Goal: Check status: Check status

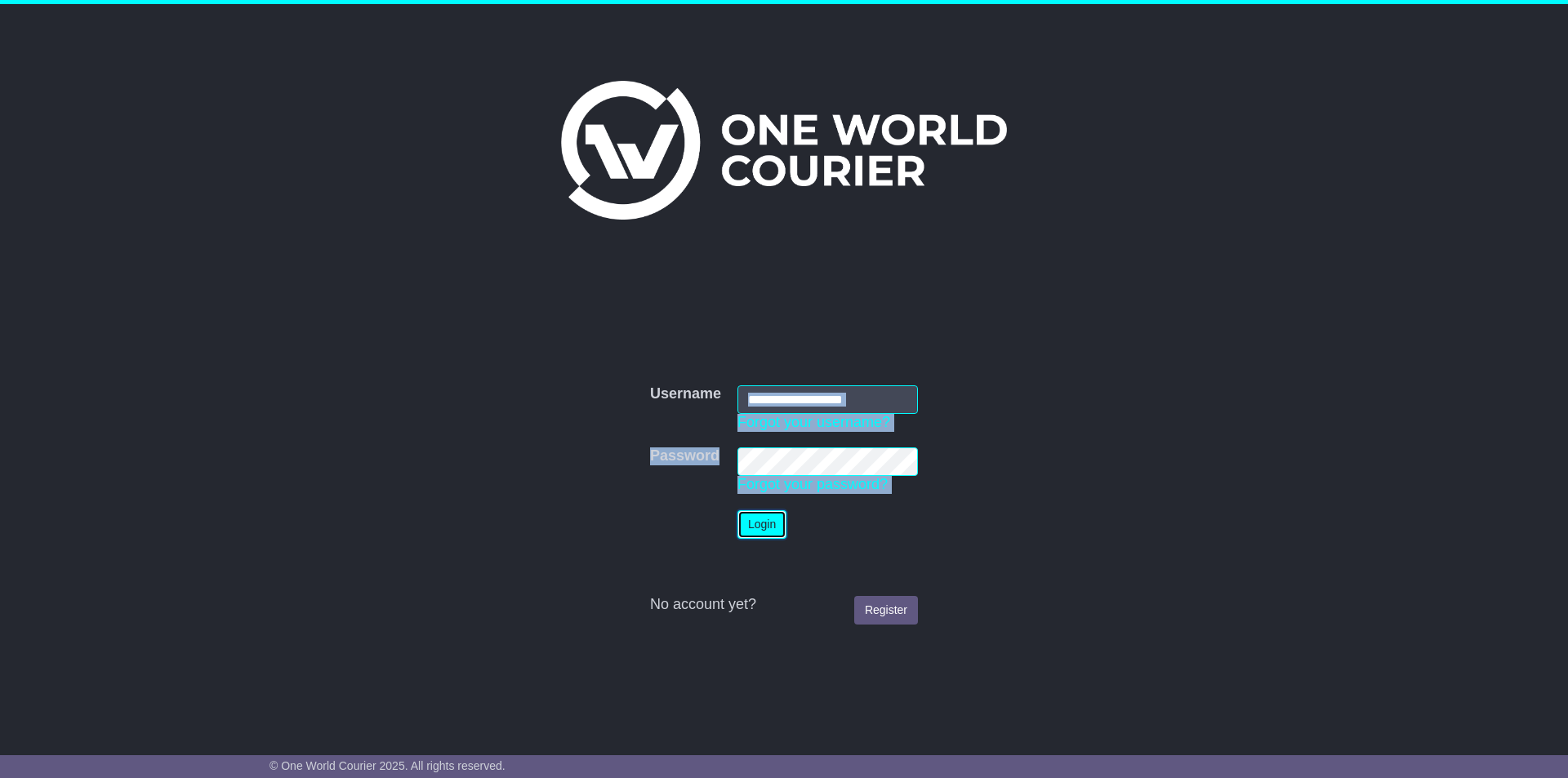
click at [759, 533] on button "Login" at bounding box center [762, 524] width 49 height 29
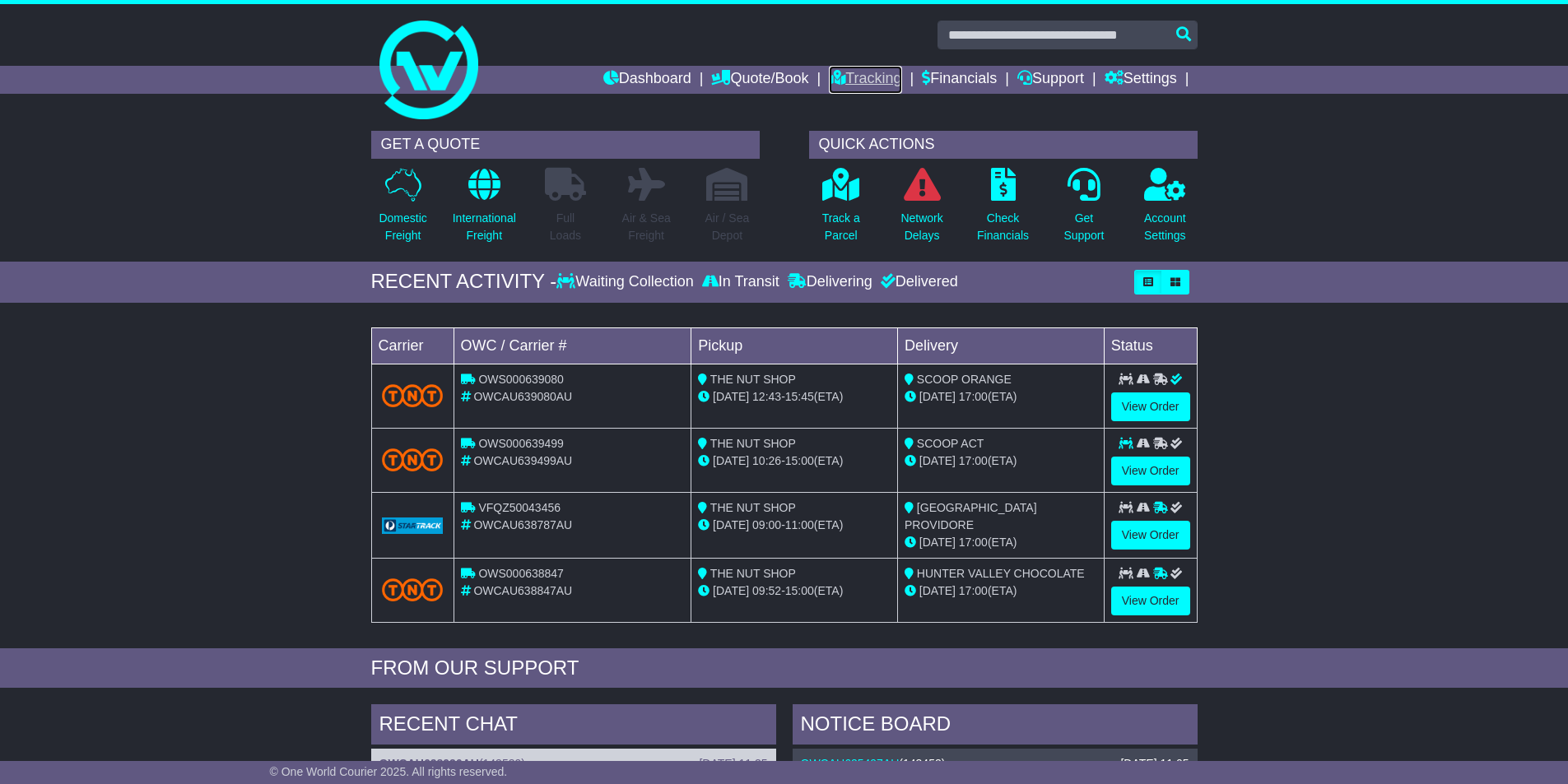
click at [849, 81] on link "Tracking" at bounding box center [865, 80] width 73 height 28
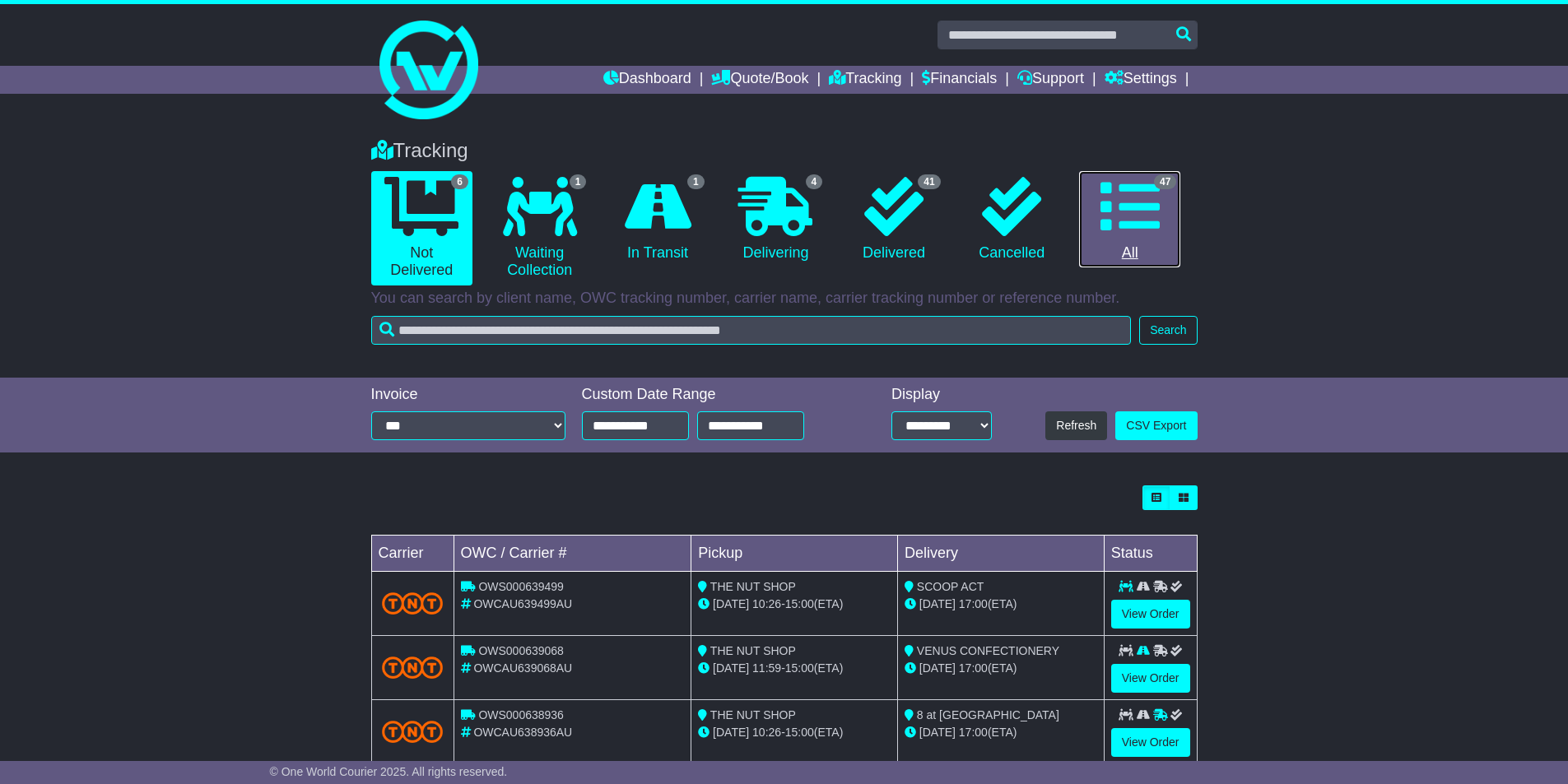
click at [1136, 217] on icon at bounding box center [1130, 206] width 59 height 59
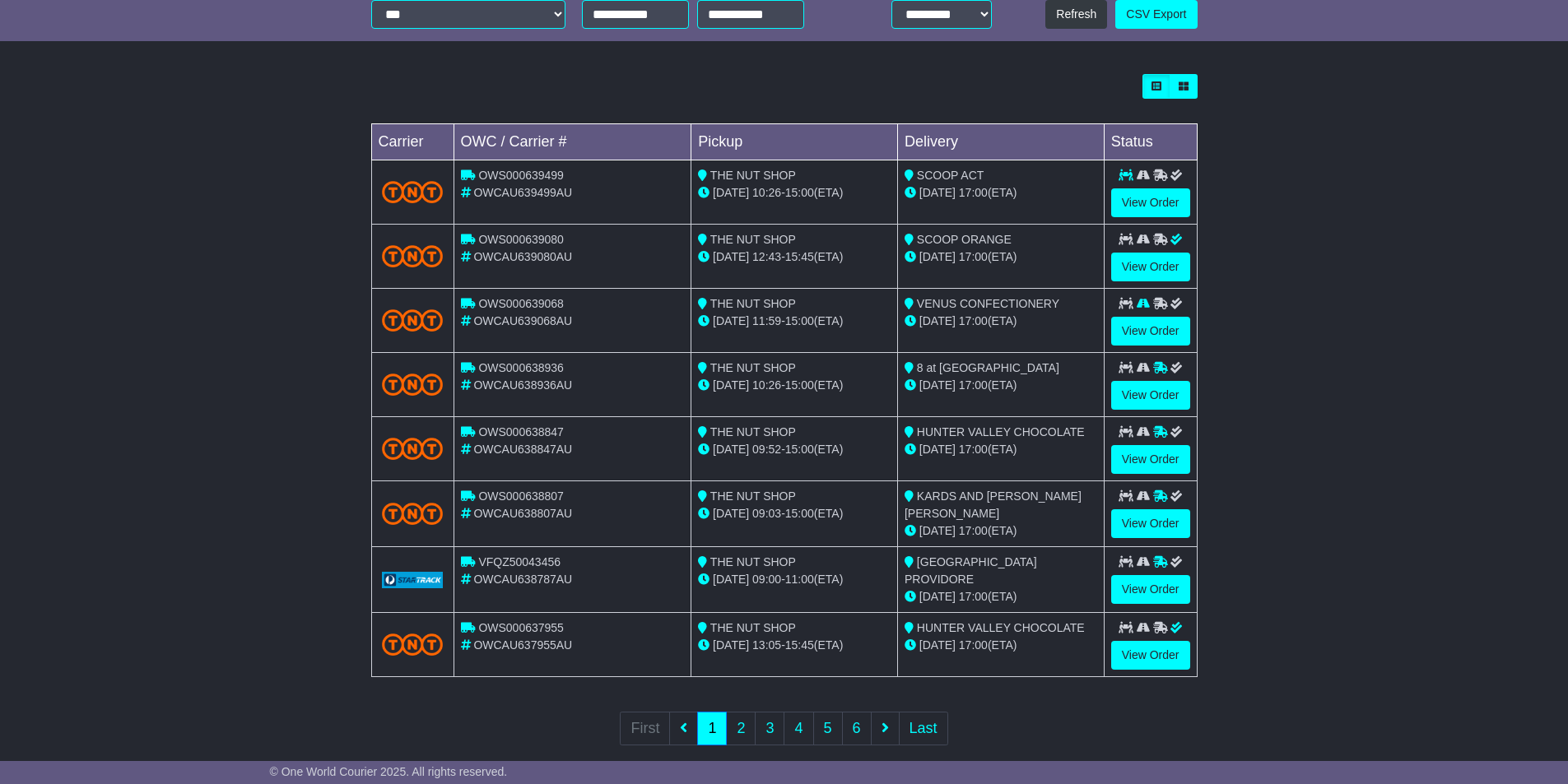
scroll to position [434, 0]
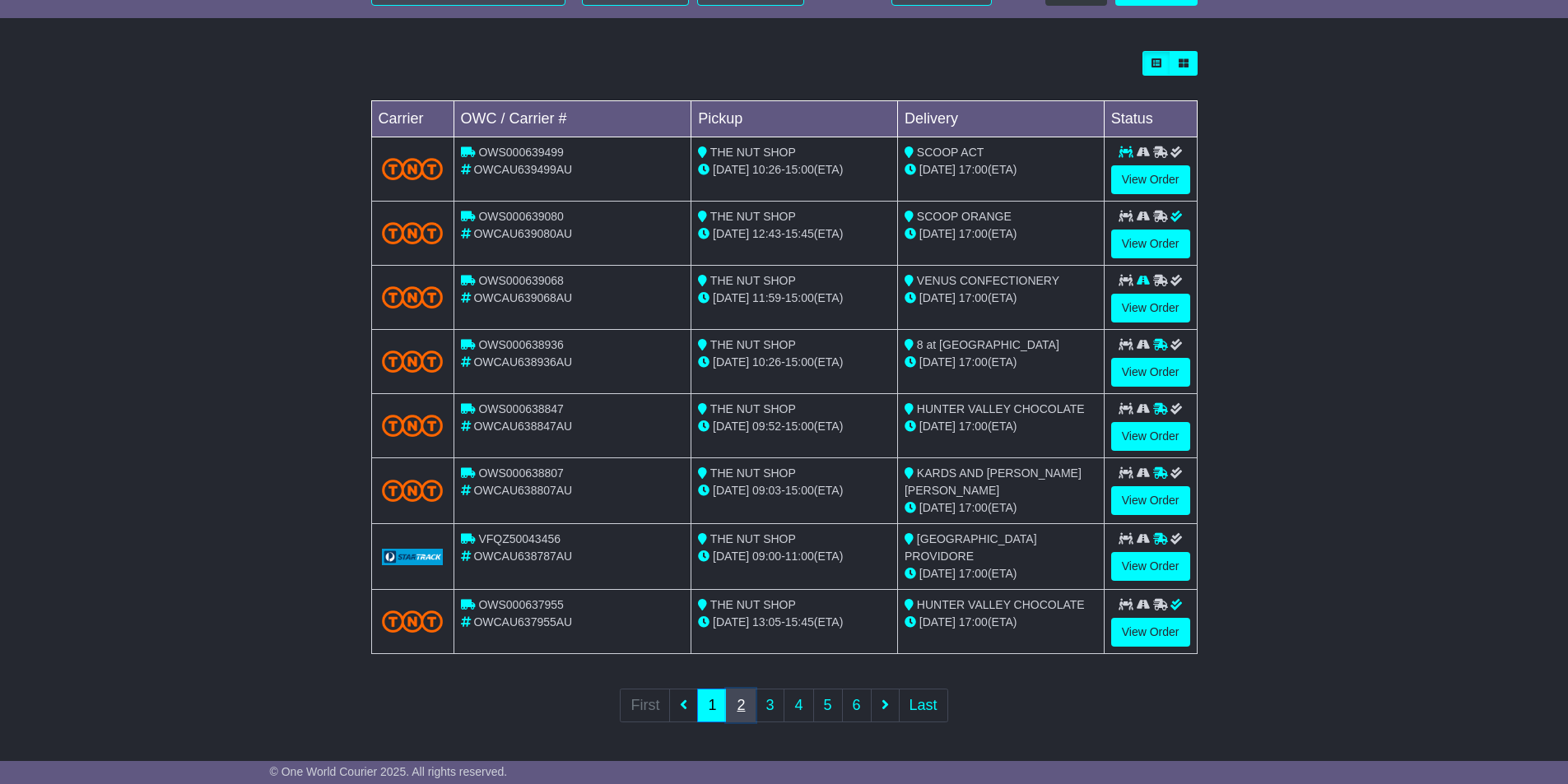
click at [746, 698] on link "2" at bounding box center [741, 705] width 30 height 34
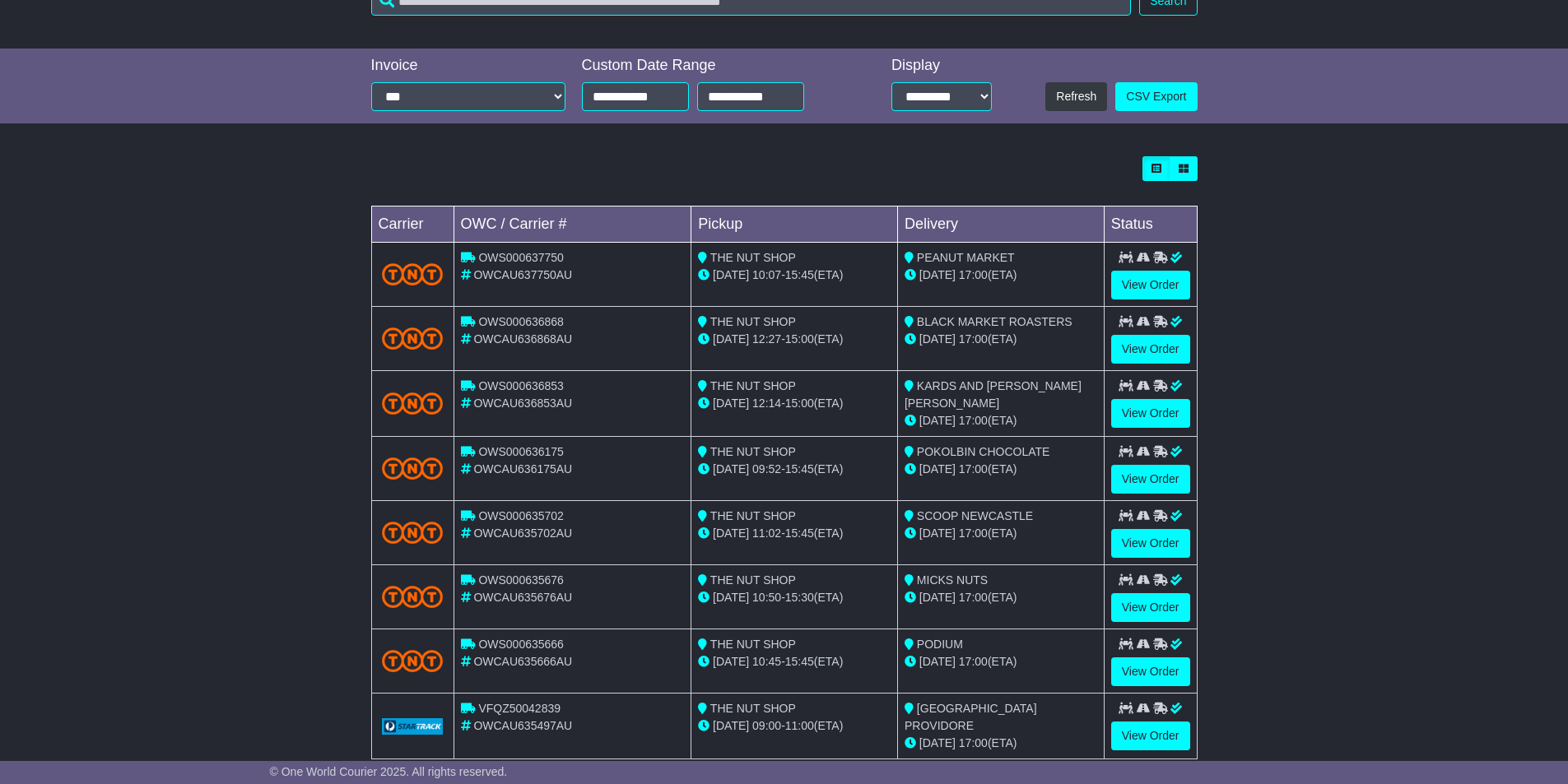
scroll to position [412, 0]
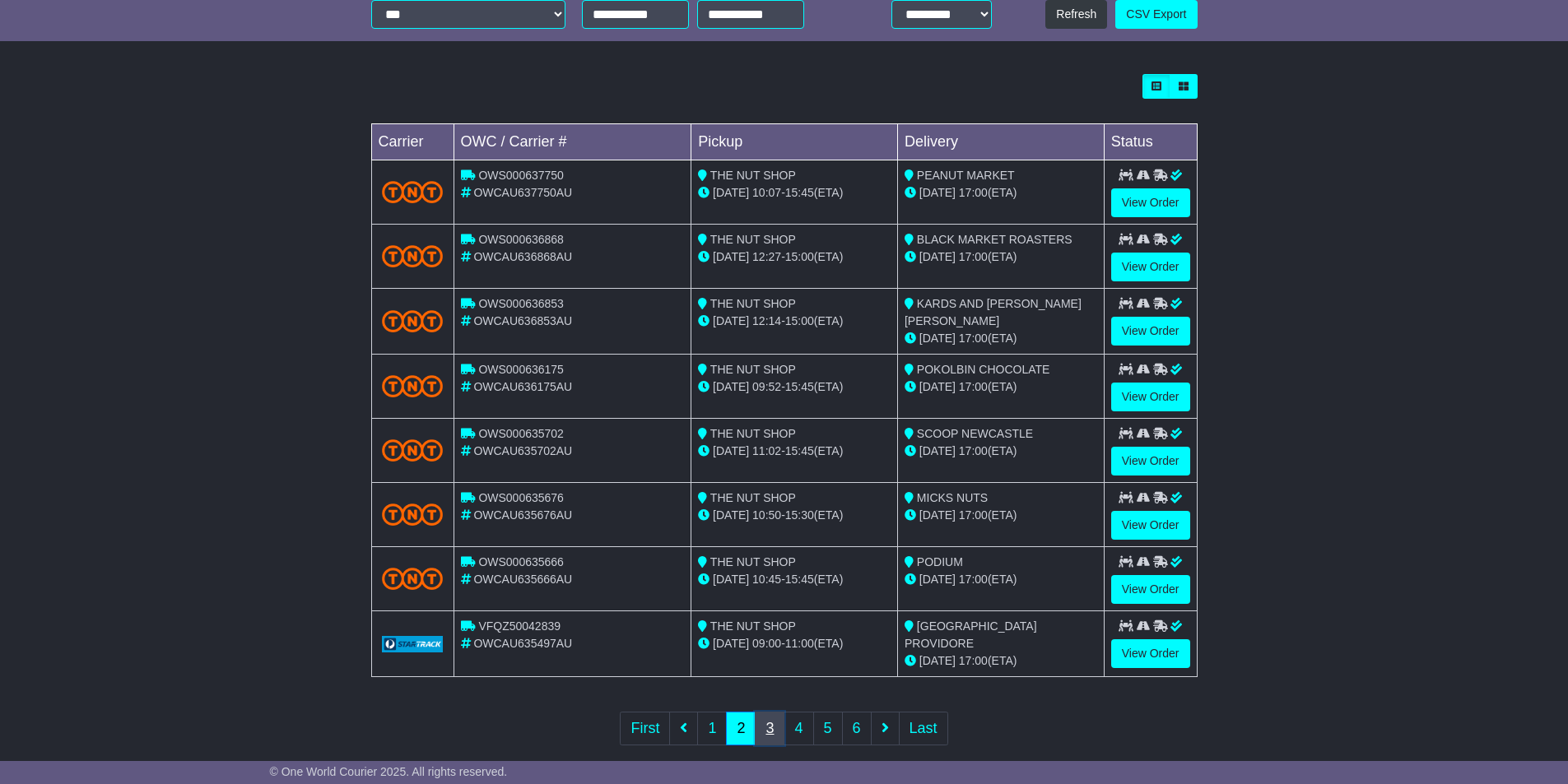
click at [763, 722] on link "3" at bounding box center [770, 728] width 30 height 34
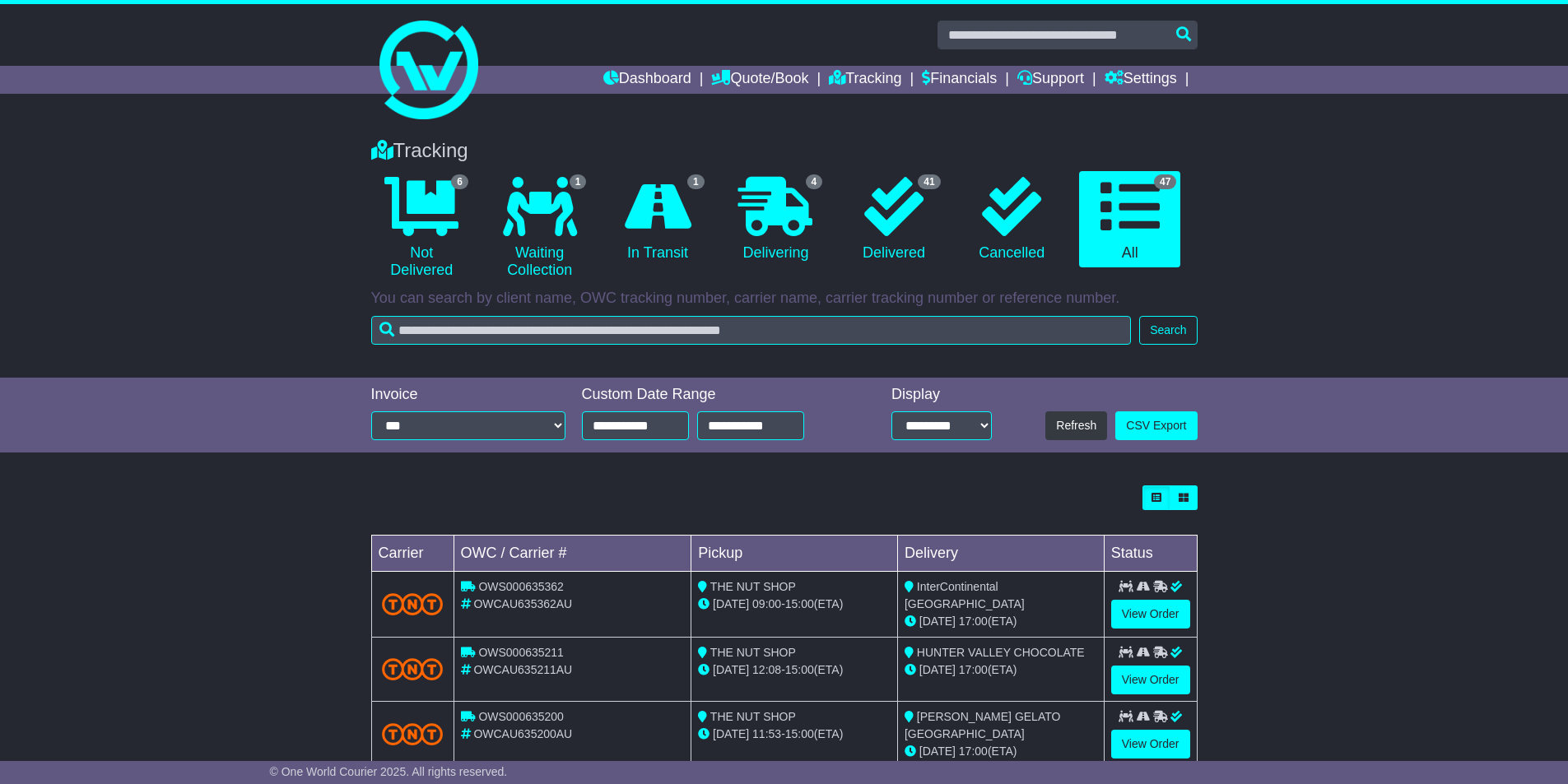
scroll to position [164, 0]
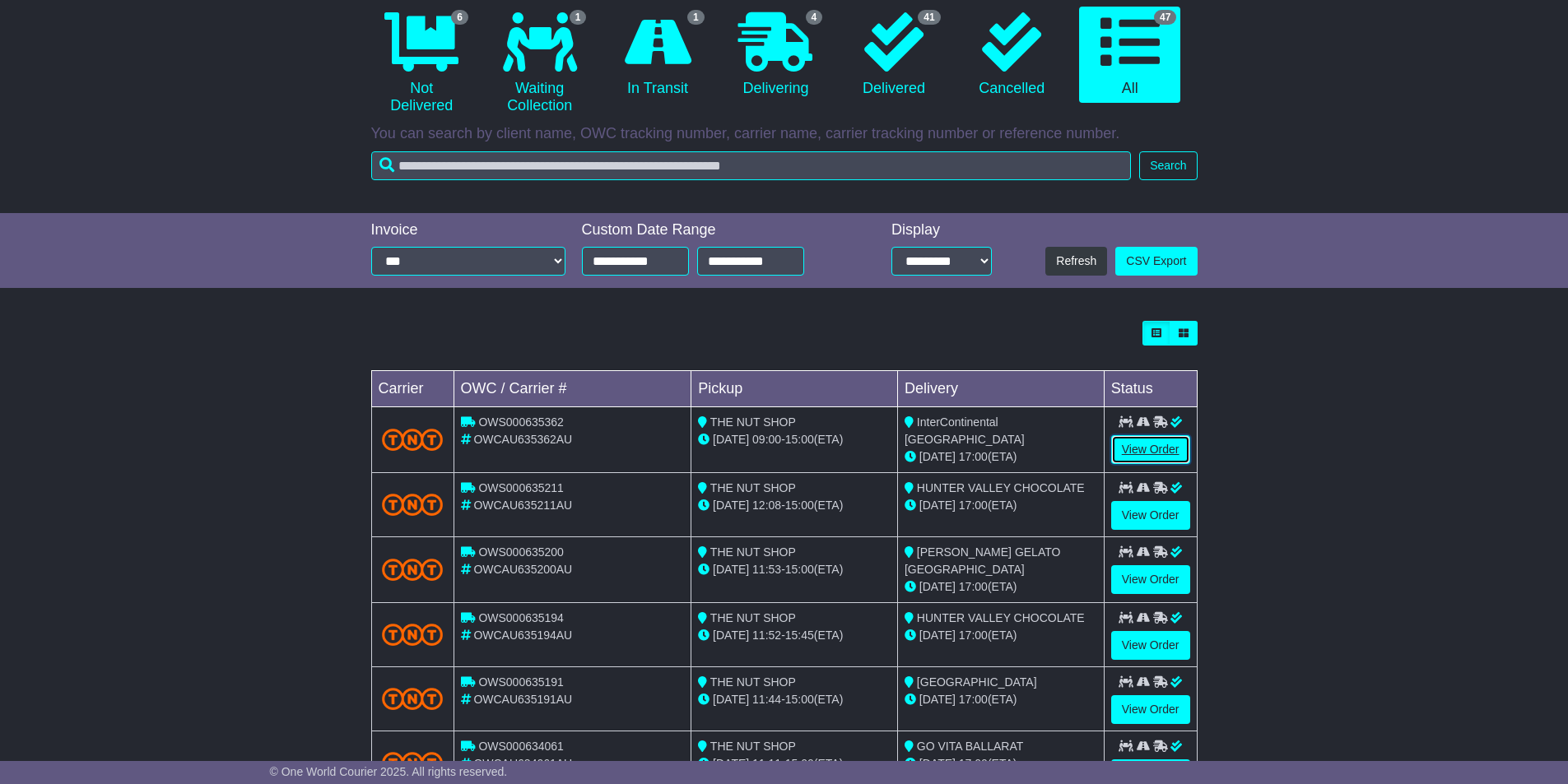
click at [1172, 443] on link "View Order" at bounding box center [1150, 449] width 79 height 29
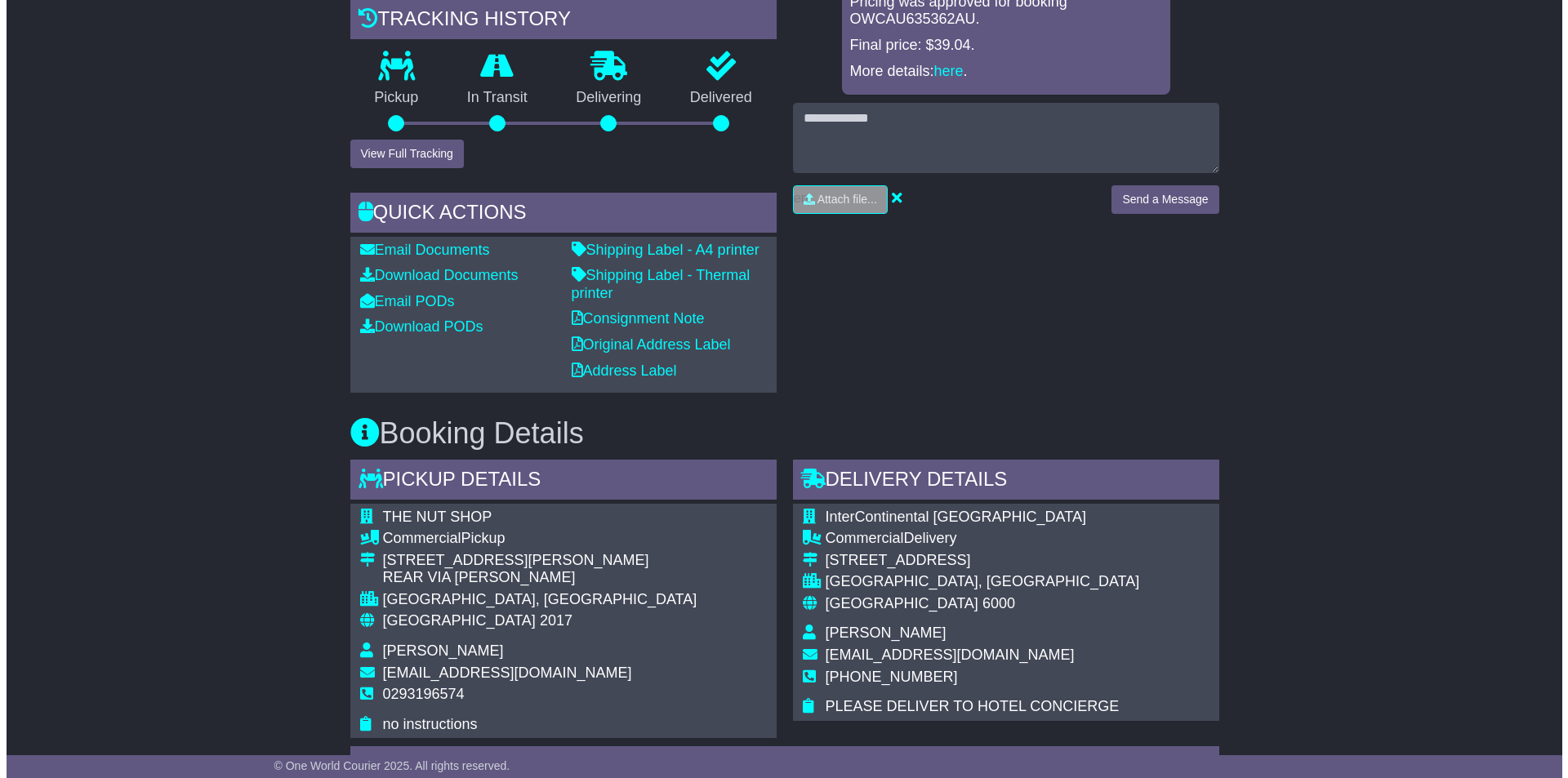
scroll to position [242, 0]
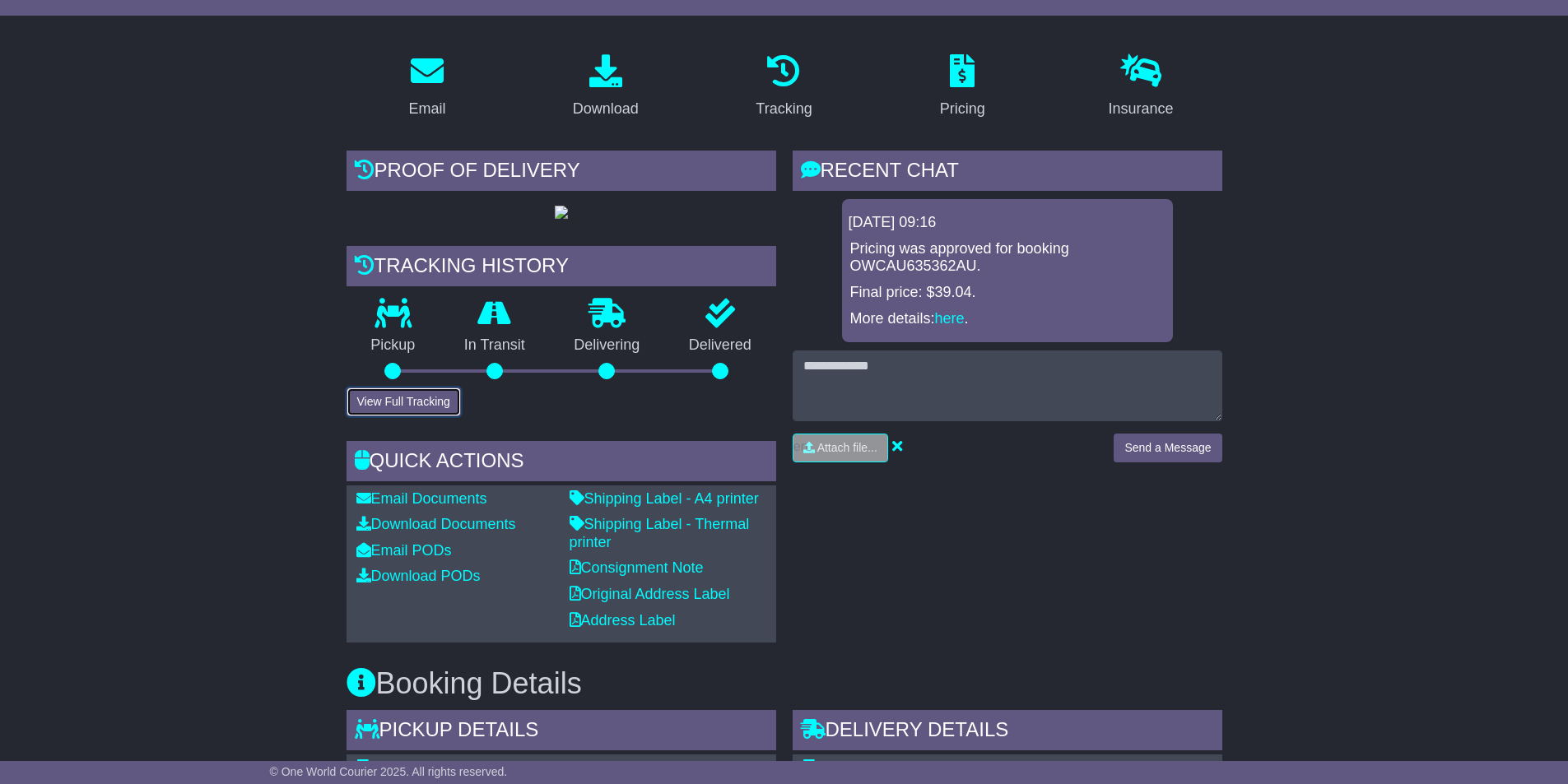
click at [390, 392] on button "View Full Tracking" at bounding box center [403, 401] width 115 height 29
